Goal: Information Seeking & Learning: Learn about a topic

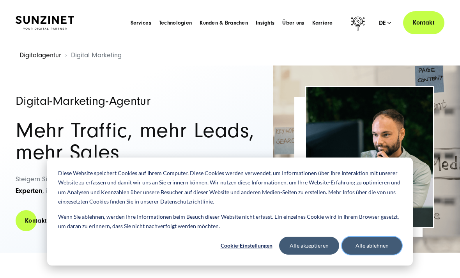
click at [368, 247] on button "Alle ablehnen" at bounding box center [372, 246] width 60 height 18
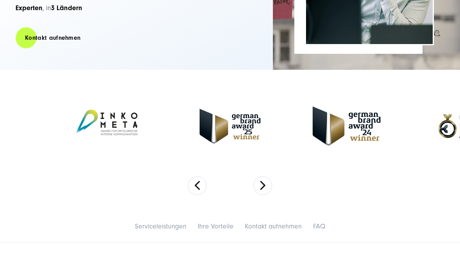
scroll to position [183, 0]
click at [264, 189] on button "Next" at bounding box center [263, 185] width 19 height 19
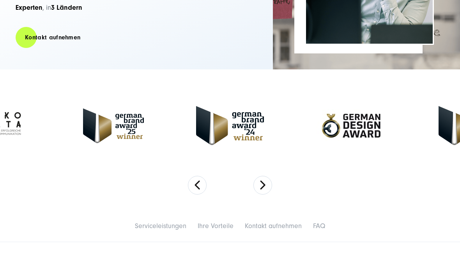
click at [255, 185] on button "Next" at bounding box center [263, 185] width 19 height 19
click at [256, 184] on button "Next" at bounding box center [263, 185] width 19 height 19
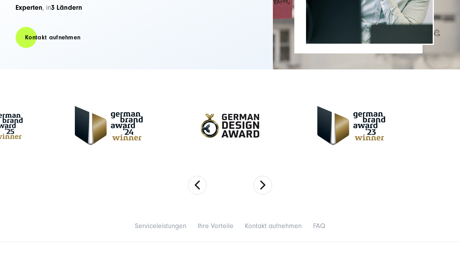
click at [255, 184] on button "Next" at bounding box center [263, 185] width 19 height 19
click at [256, 184] on button "Next" at bounding box center [263, 185] width 19 height 19
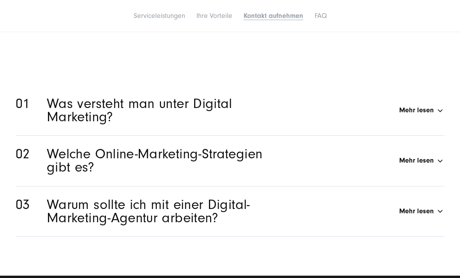
scroll to position [3828, 0]
click at [436, 105] on div "Was versteht man unter Digital Marketing? Mehr lesen" at bounding box center [246, 110] width 398 height 27
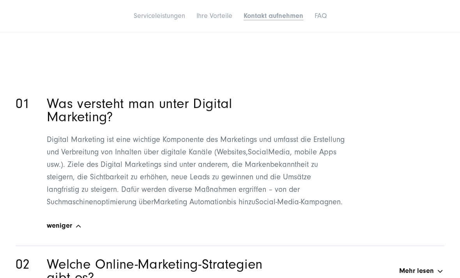
click at [66, 230] on span "weniger" at bounding box center [59, 226] width 25 height 8
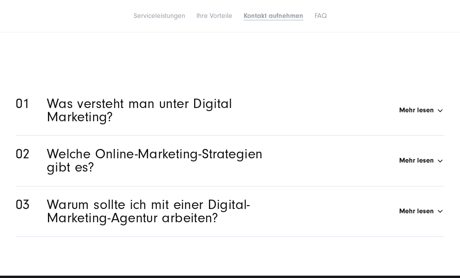
click at [405, 104] on div "Was versteht man unter Digital Marketing? Mehr lesen" at bounding box center [246, 110] width 398 height 27
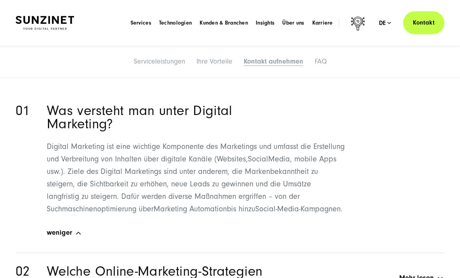
scroll to position [3813, 0]
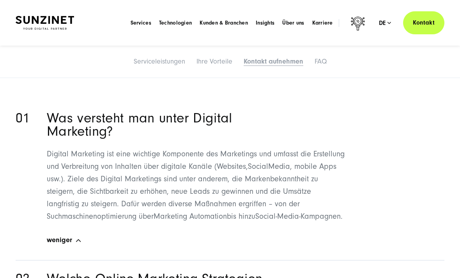
click at [416, 117] on div "Was versteht man unter Digital Marketing? Mehr lesen" at bounding box center [246, 125] width 398 height 27
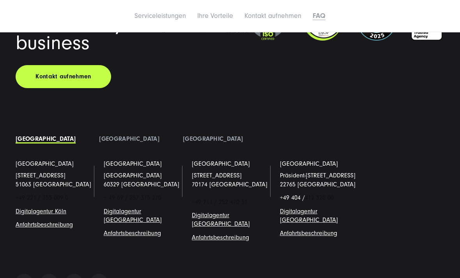
scroll to position [4153, 0]
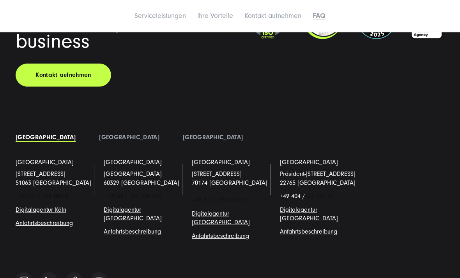
click at [317, 171] on p "Präsident-[STREET_ADDRESS]" at bounding box center [318, 179] width 76 height 18
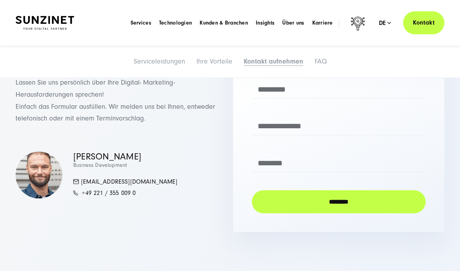
scroll to position [3259, 0]
